Goal: Information Seeking & Learning: Learn about a topic

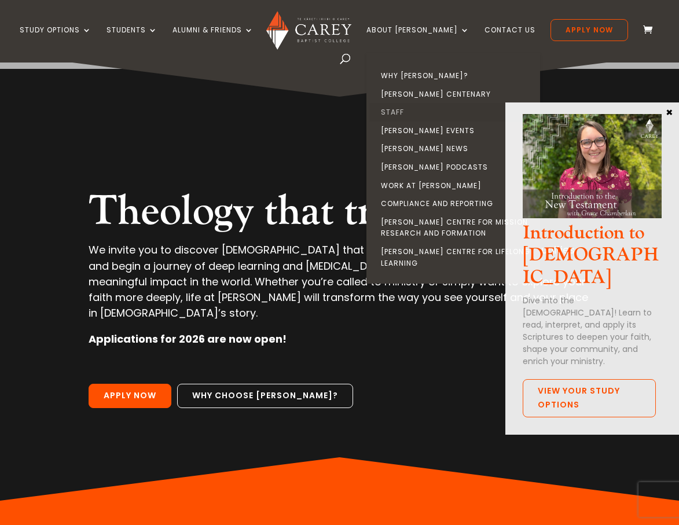
click at [405, 111] on link "Staff" at bounding box center [456, 112] width 174 height 19
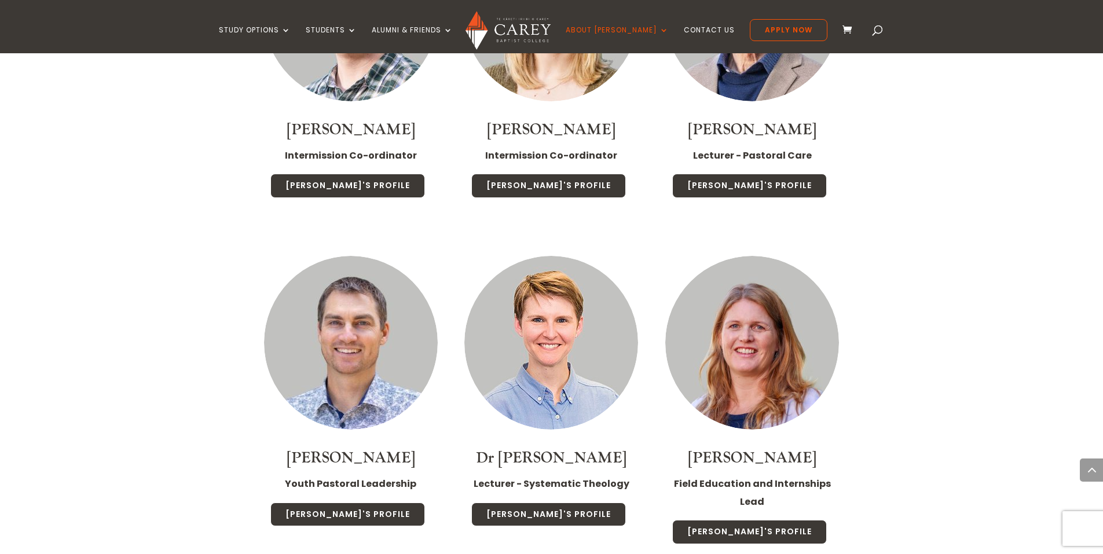
scroll to position [1844, 0]
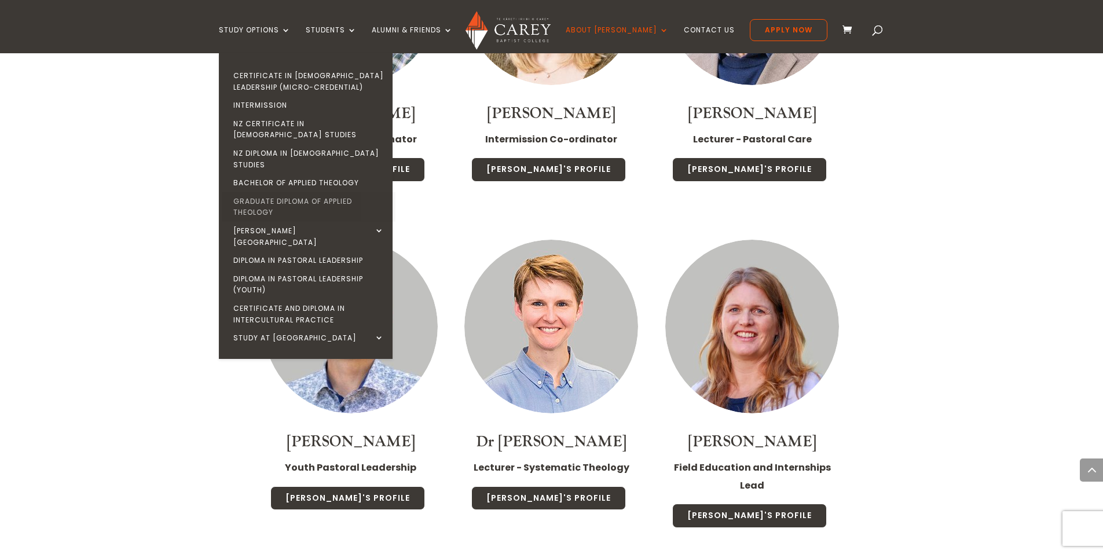
click at [295, 192] on link "Graduate Diploma of Applied Theology" at bounding box center [309, 207] width 174 height 30
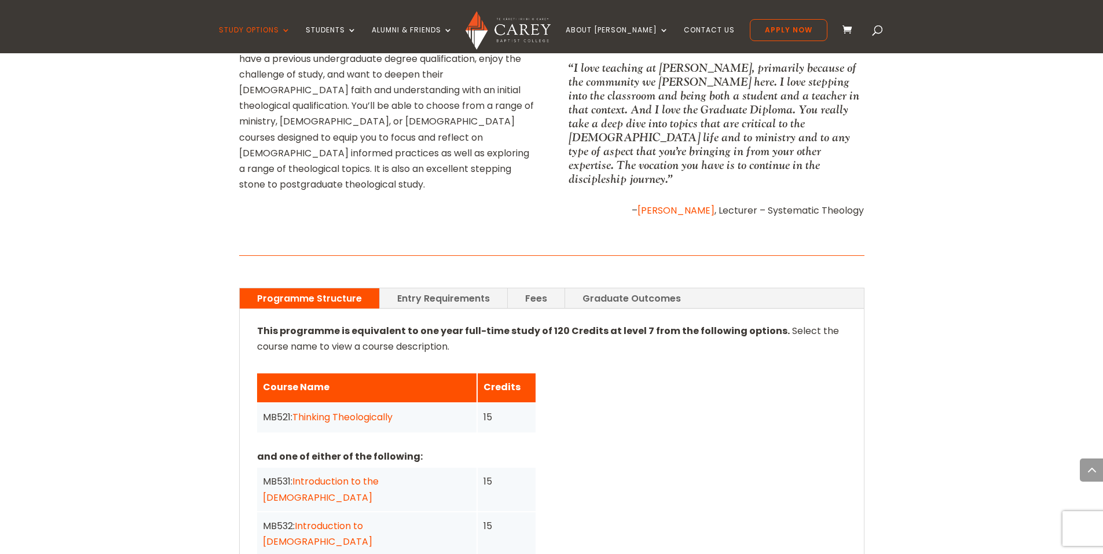
scroll to position [699, 0]
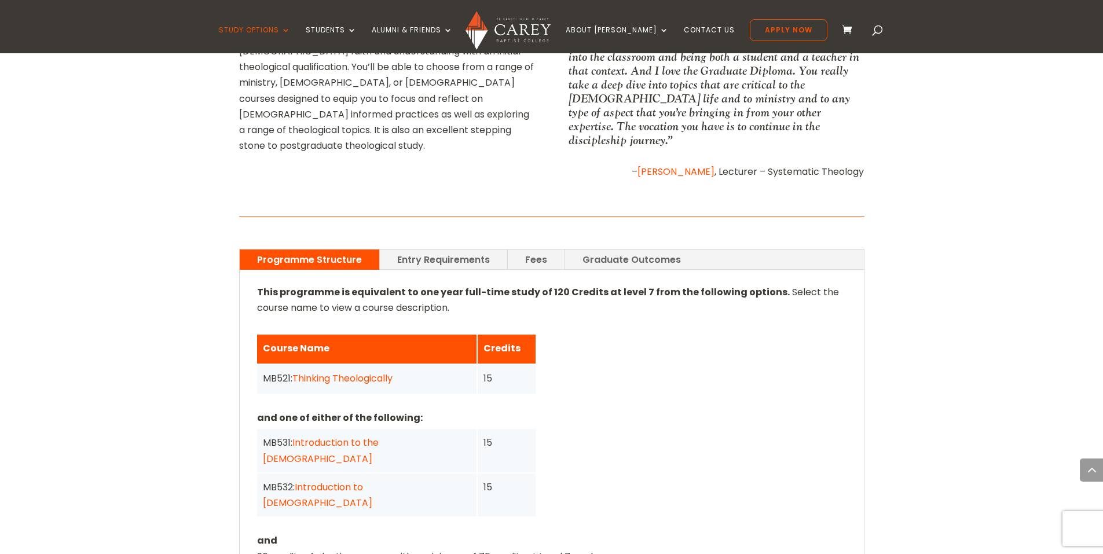
click at [544, 250] on link "Fees" at bounding box center [536, 260] width 57 height 20
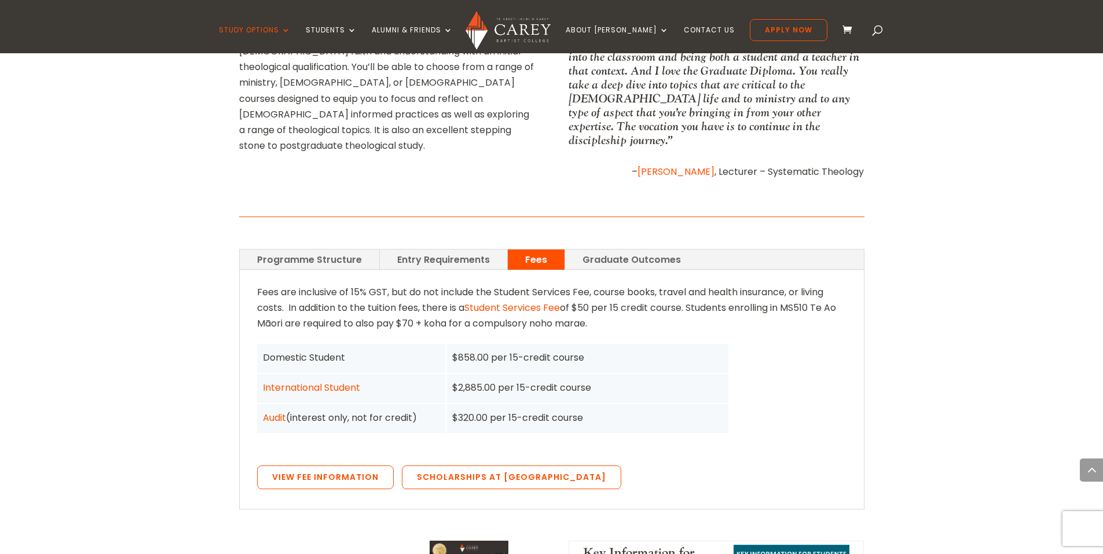
click at [307, 255] on link "Programme Structure" at bounding box center [310, 260] width 140 height 20
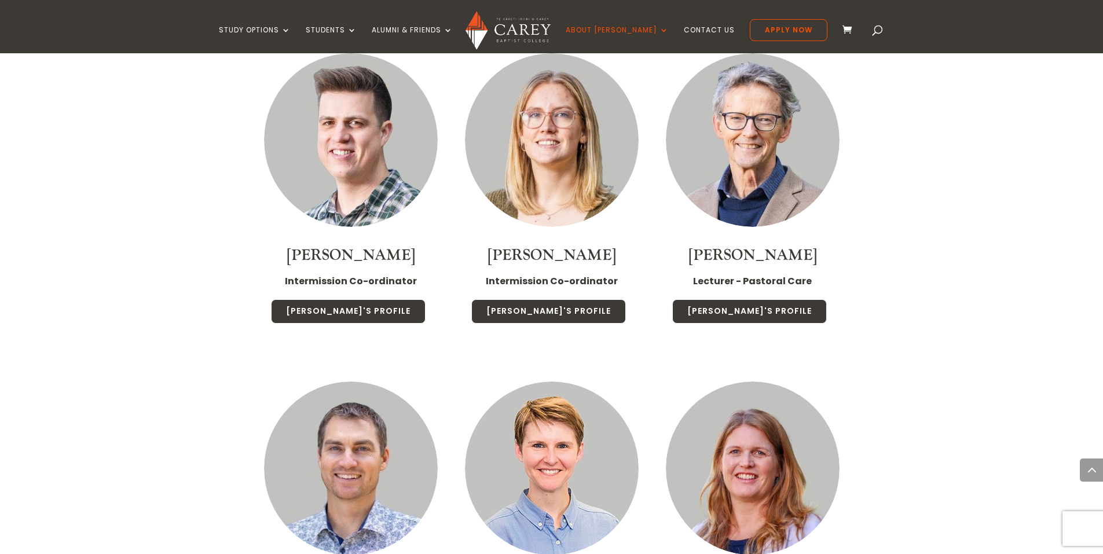
scroll to position [1845, 0]
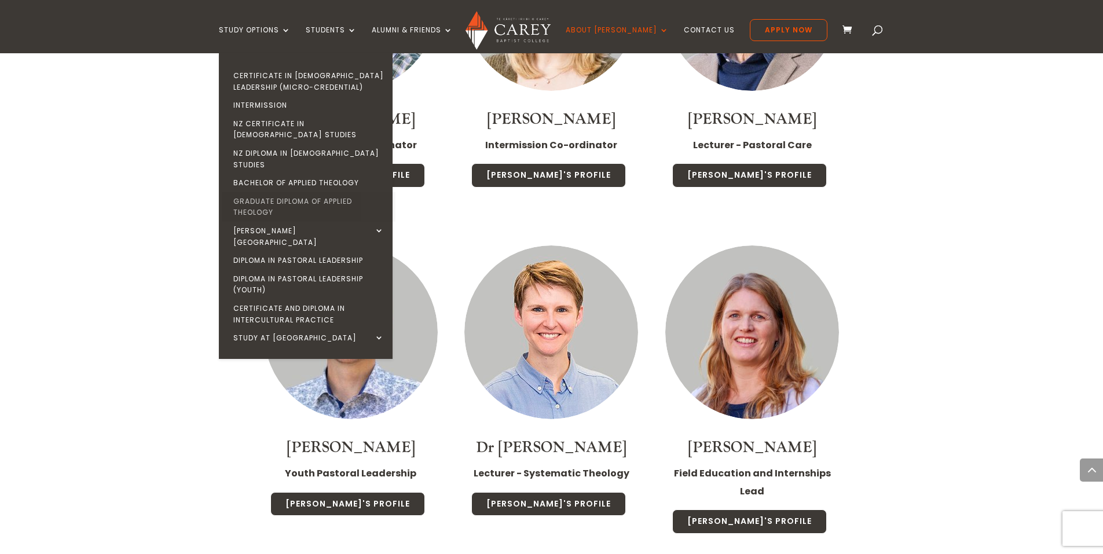
click at [287, 192] on link "Graduate Diploma of Applied Theology" at bounding box center [309, 207] width 174 height 30
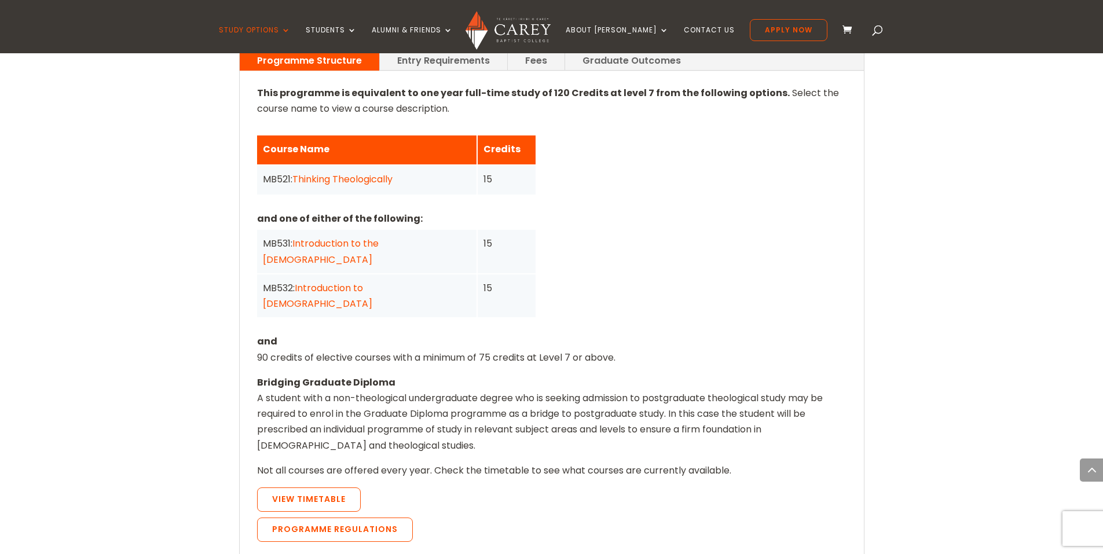
scroll to position [886, 0]
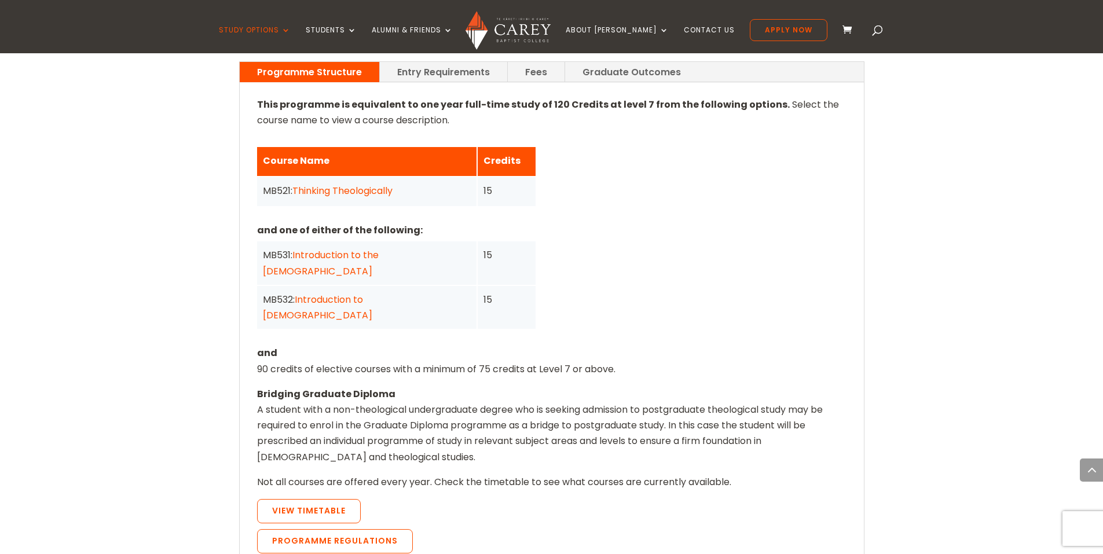
click at [370, 184] on link "Thinking Theologically" at bounding box center [342, 190] width 100 height 13
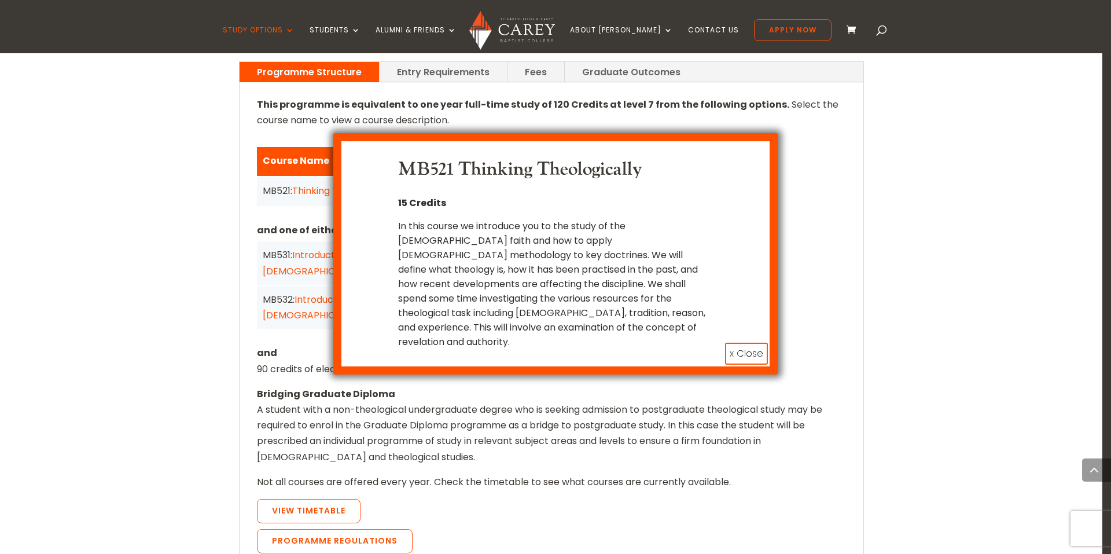
click at [735, 365] on button "x Close" at bounding box center [746, 354] width 43 height 22
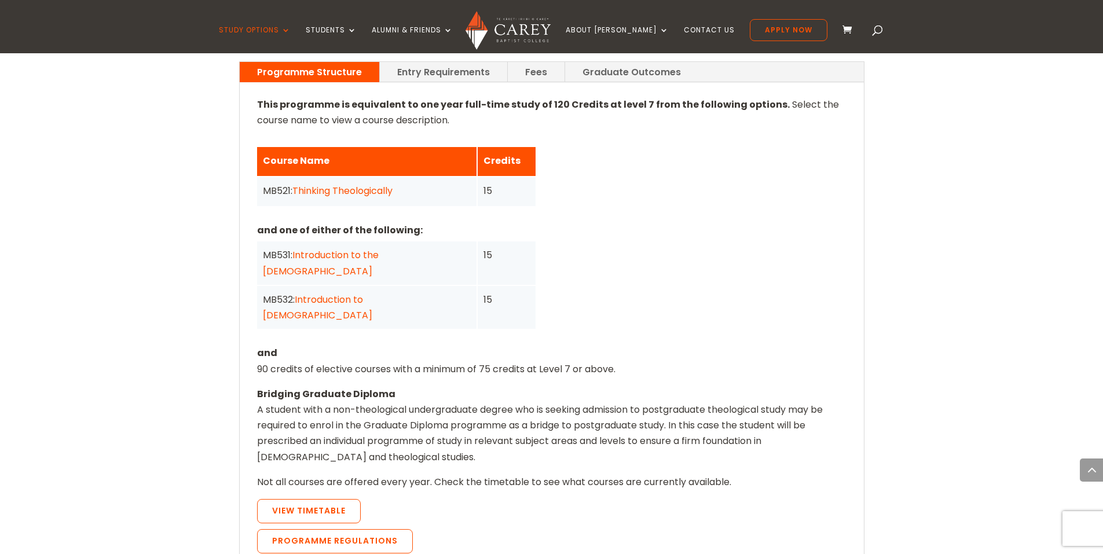
click at [372, 293] on link "Introduction to [DEMOGRAPHIC_DATA]" at bounding box center [317, 307] width 109 height 29
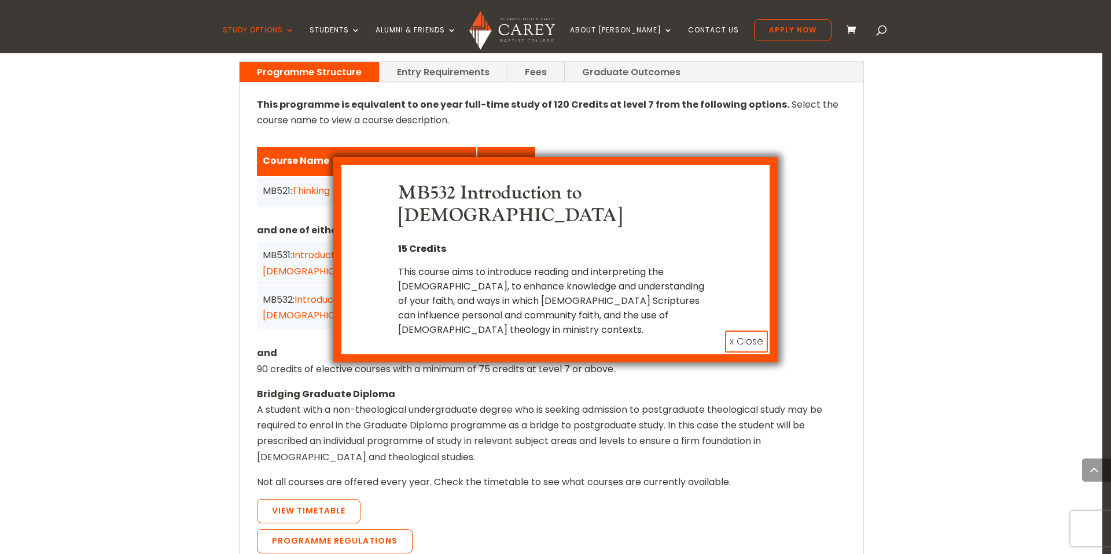
click at [749, 353] on button "x Close" at bounding box center [746, 342] width 43 height 22
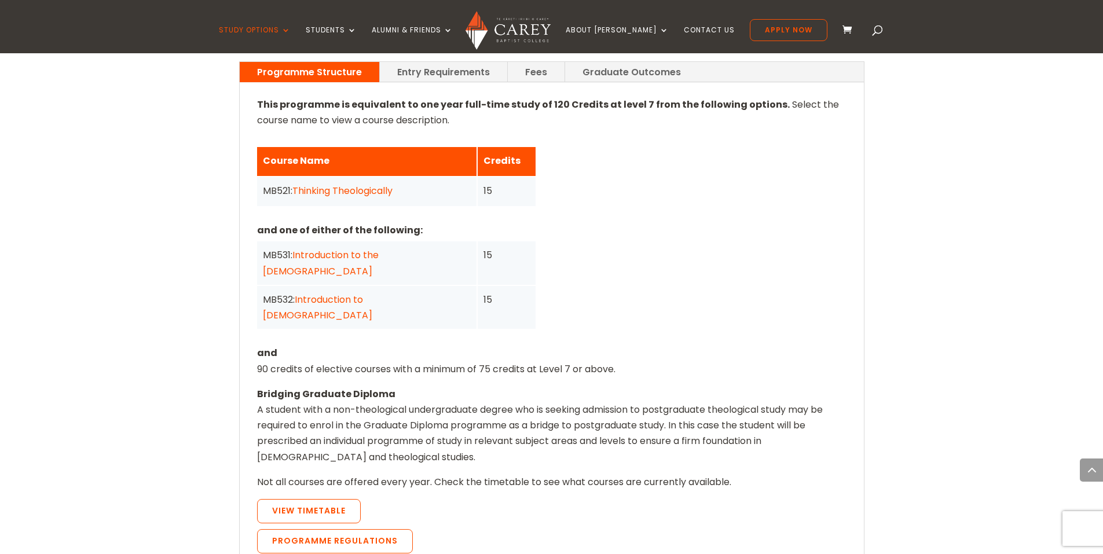
scroll to position [0, 0]
